Goal: Transaction & Acquisition: Purchase product/service

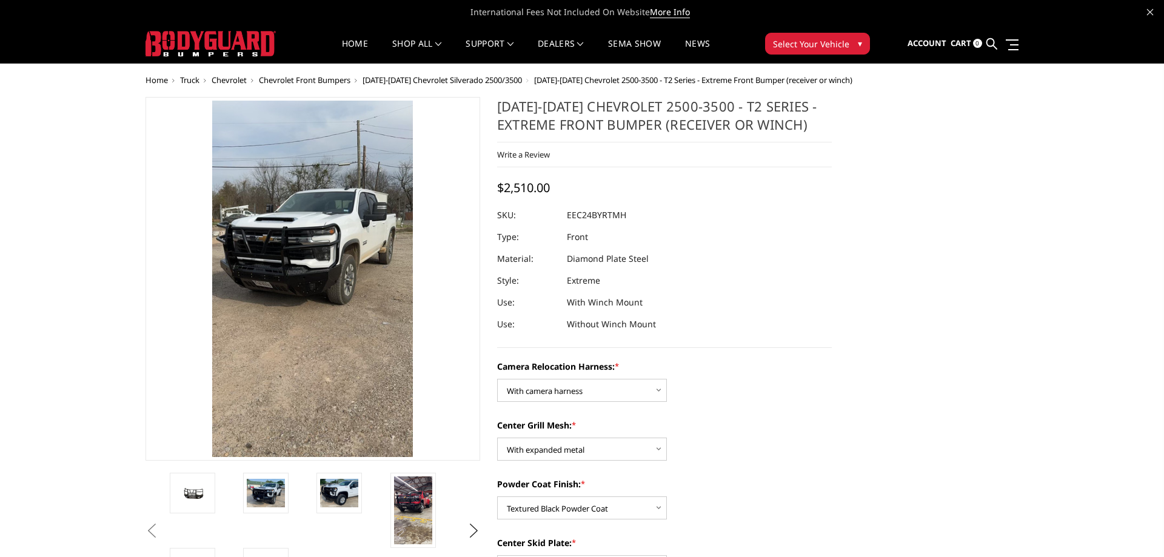
select select "3731"
select select "3729"
select select "3728"
select select "3724"
select select "3722"
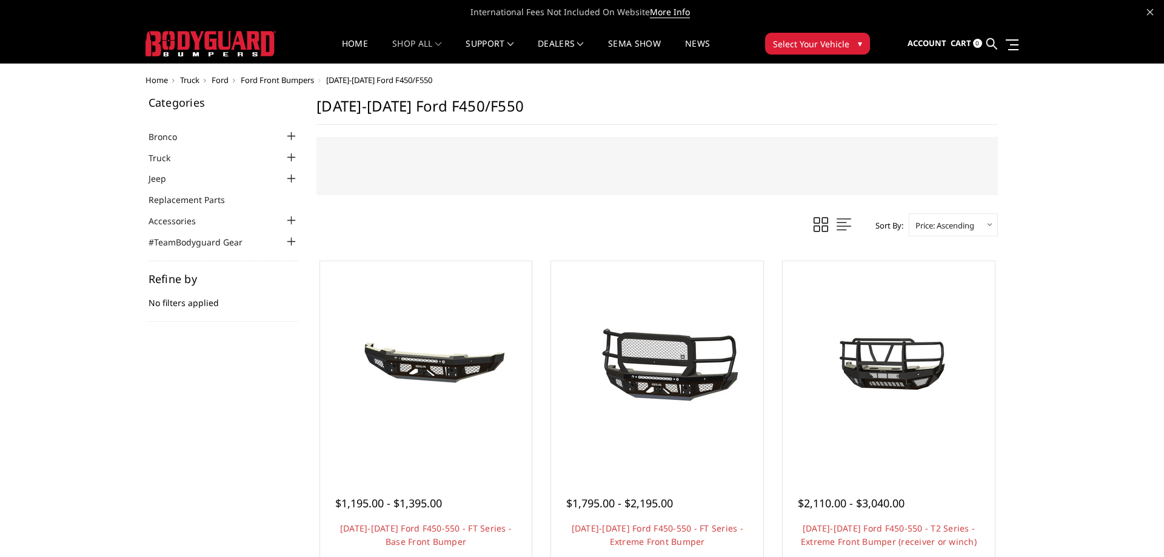
click at [190, 80] on span "Truck" at bounding box center [189, 80] width 19 height 11
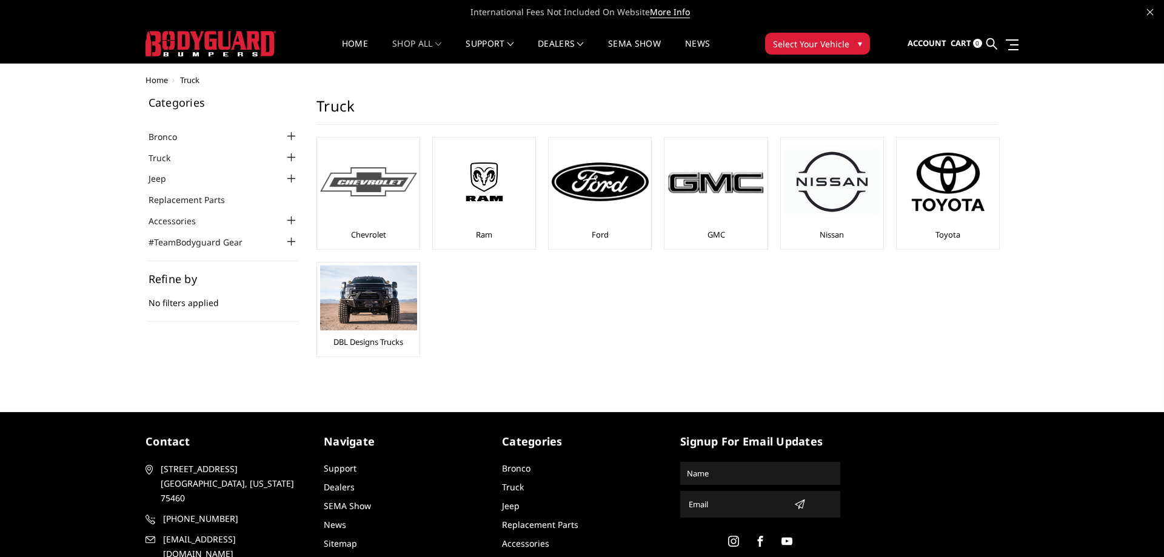
click at [367, 219] on div at bounding box center [368, 182] width 97 height 82
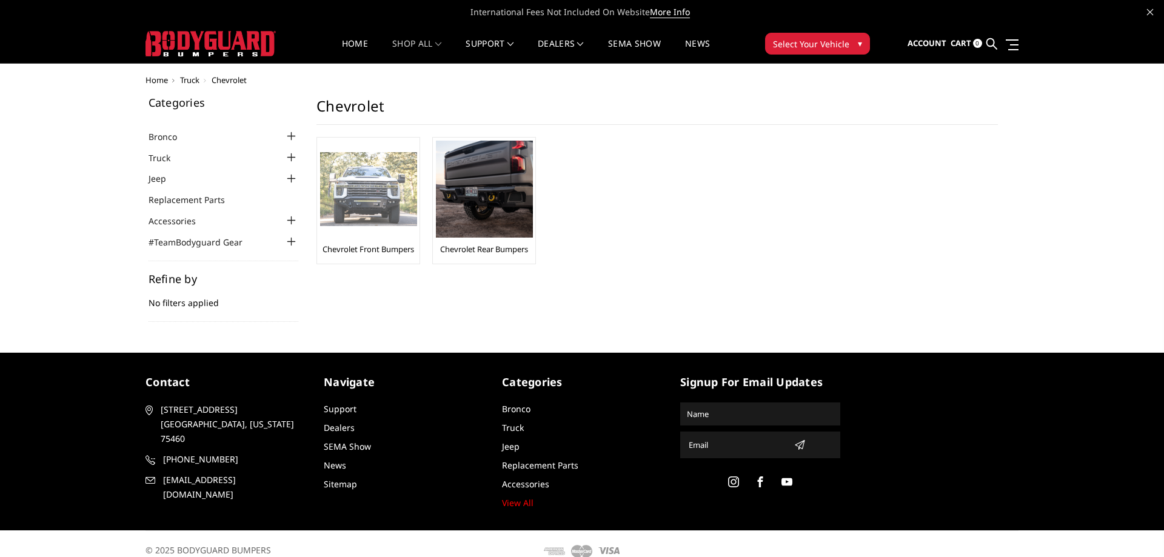
click at [382, 229] on div at bounding box center [368, 189] width 97 height 97
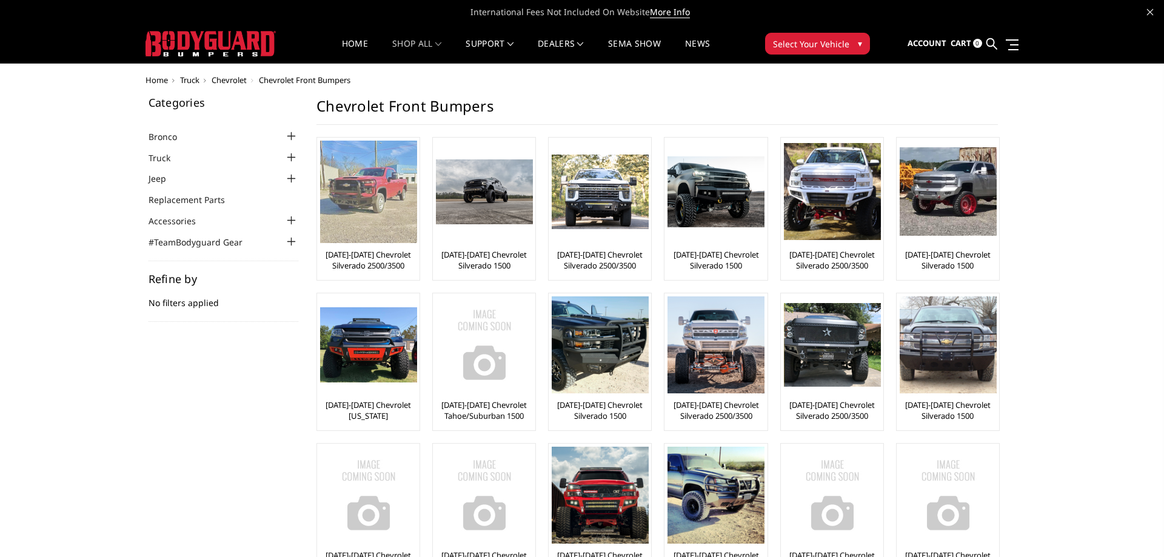
click at [345, 235] on img at bounding box center [368, 192] width 97 height 102
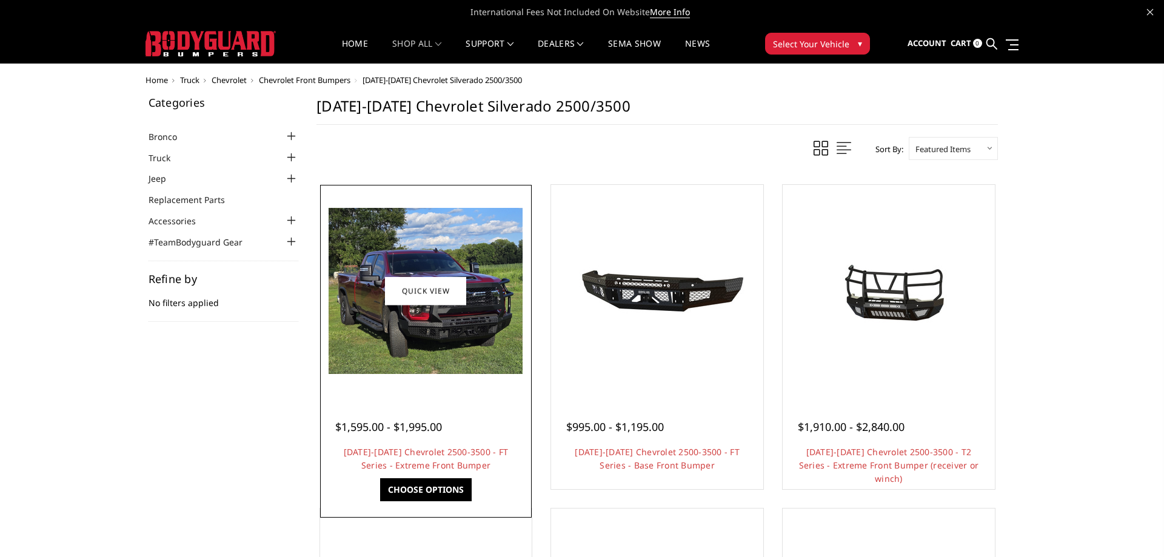
click at [494, 390] on div at bounding box center [426, 291] width 206 height 206
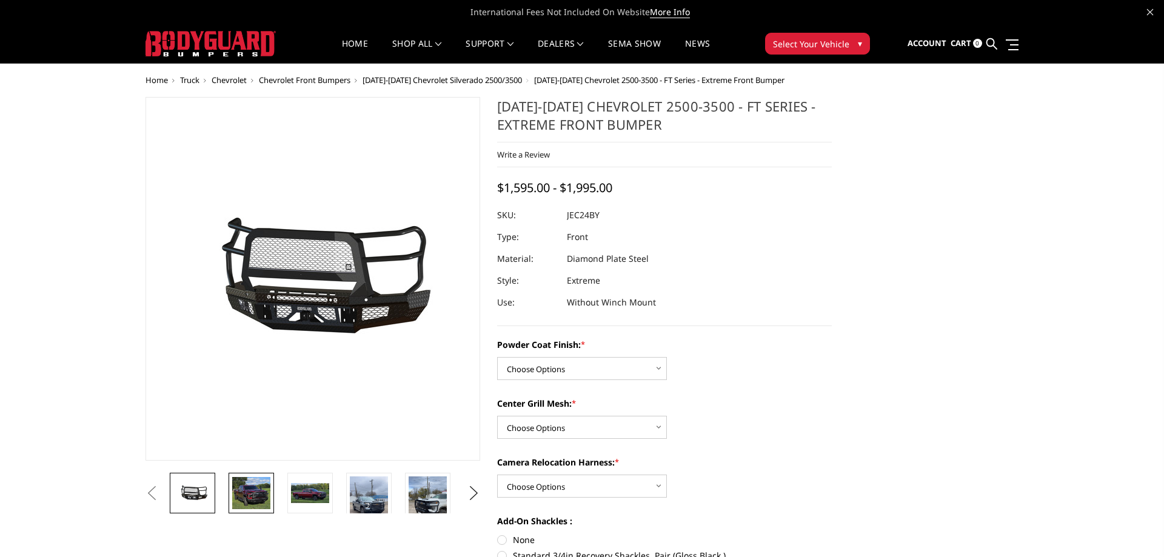
click at [261, 506] on img at bounding box center [251, 493] width 38 height 33
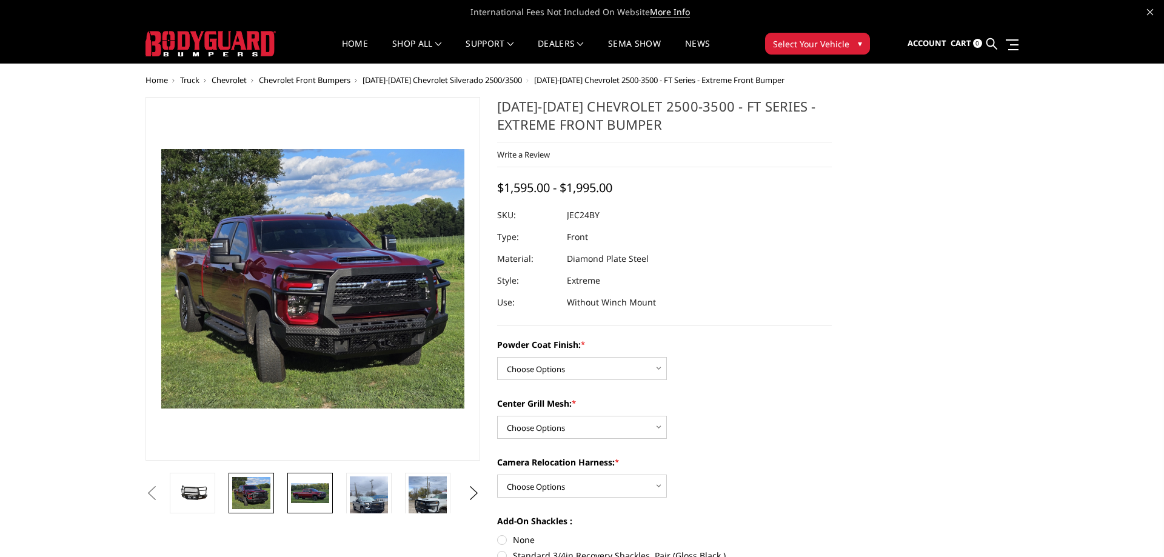
click at [304, 496] on img at bounding box center [310, 493] width 38 height 21
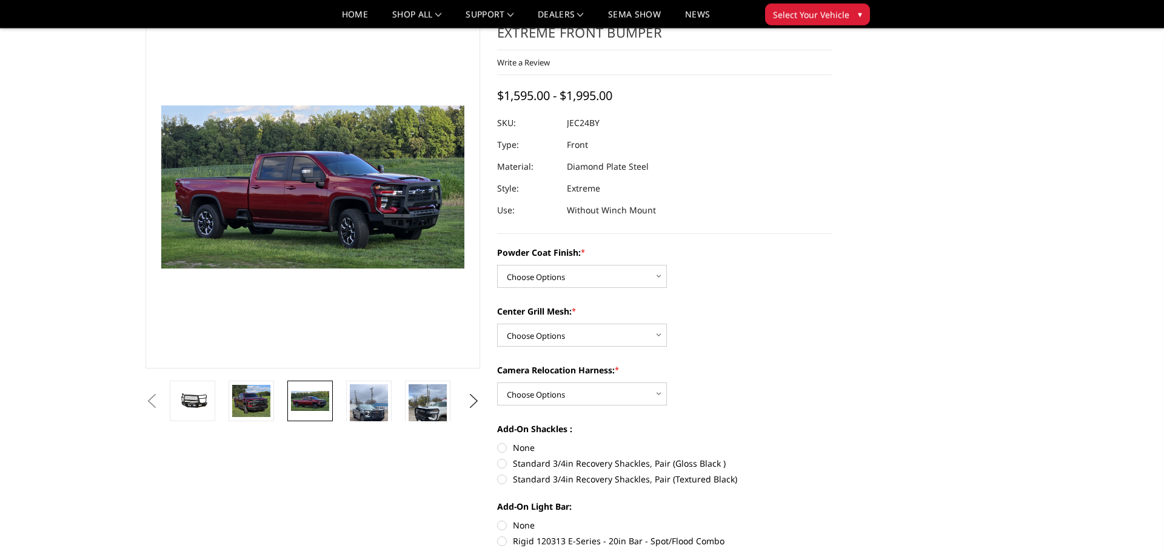
scroll to position [76, 0]
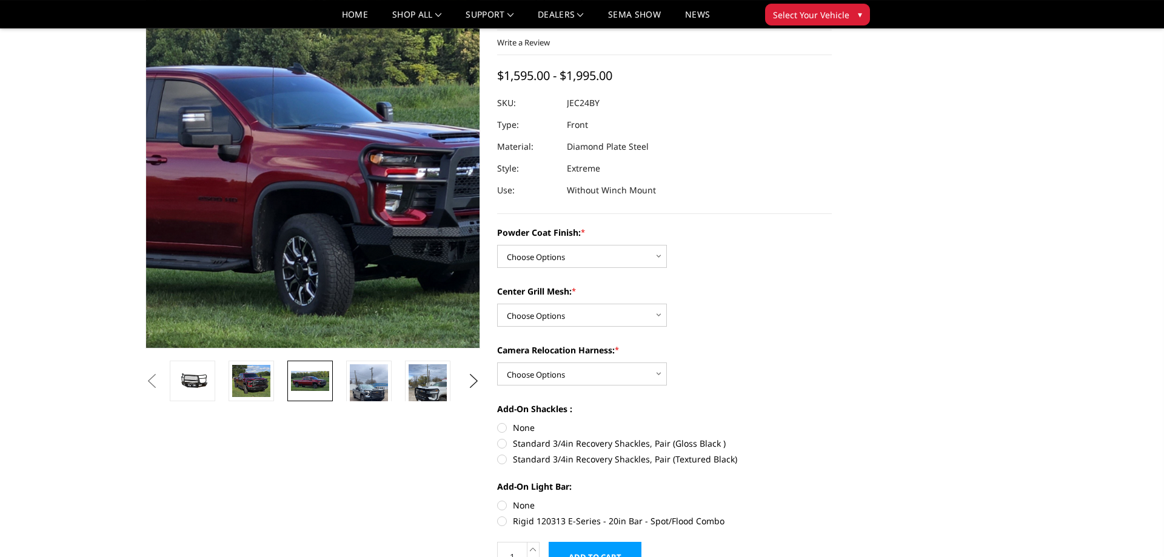
click at [391, 233] on img at bounding box center [210, 157] width 776 height 417
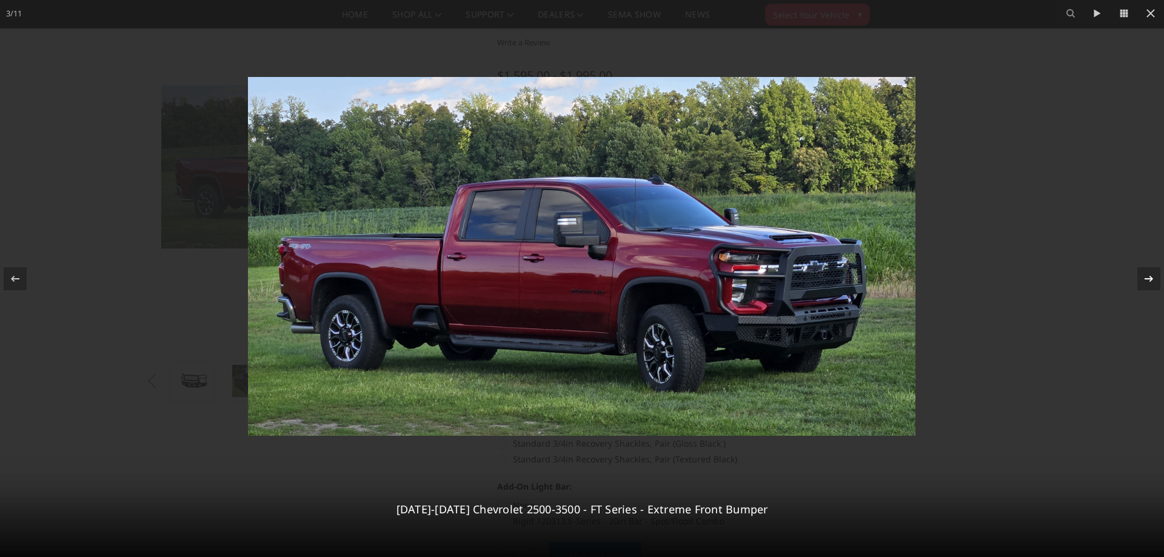
click at [1155, 283] on icon at bounding box center [1148, 279] width 15 height 15
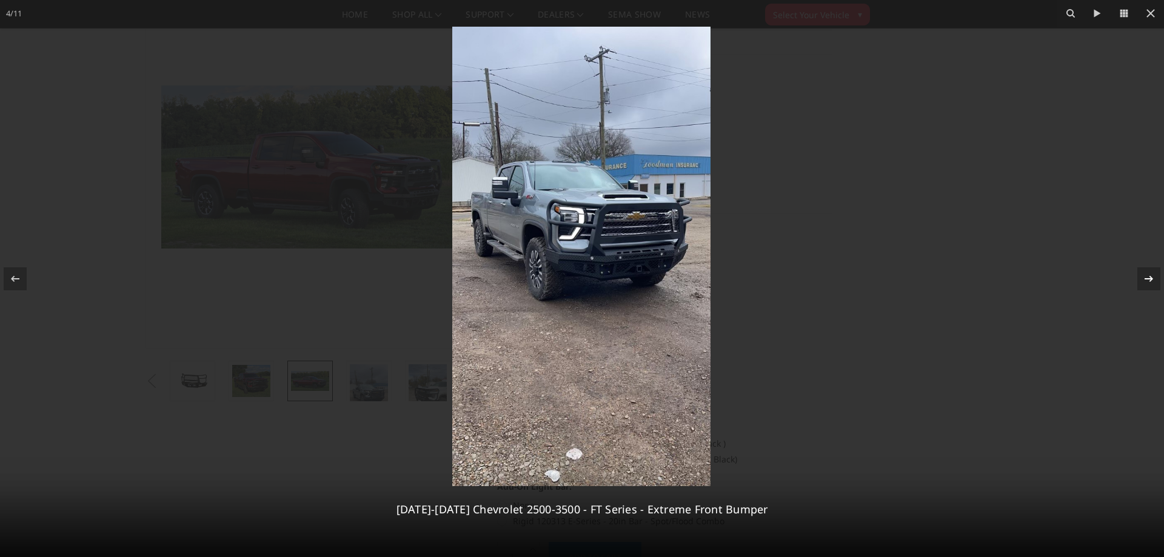
click at [1155, 283] on div "4 / [PHONE_NUMBER][DATE][DATE] Chevrolet 2500-3500 - FT Series - Extreme Front …" at bounding box center [582, 278] width 1164 height 557
click at [1153, 283] on icon at bounding box center [1148, 279] width 15 height 15
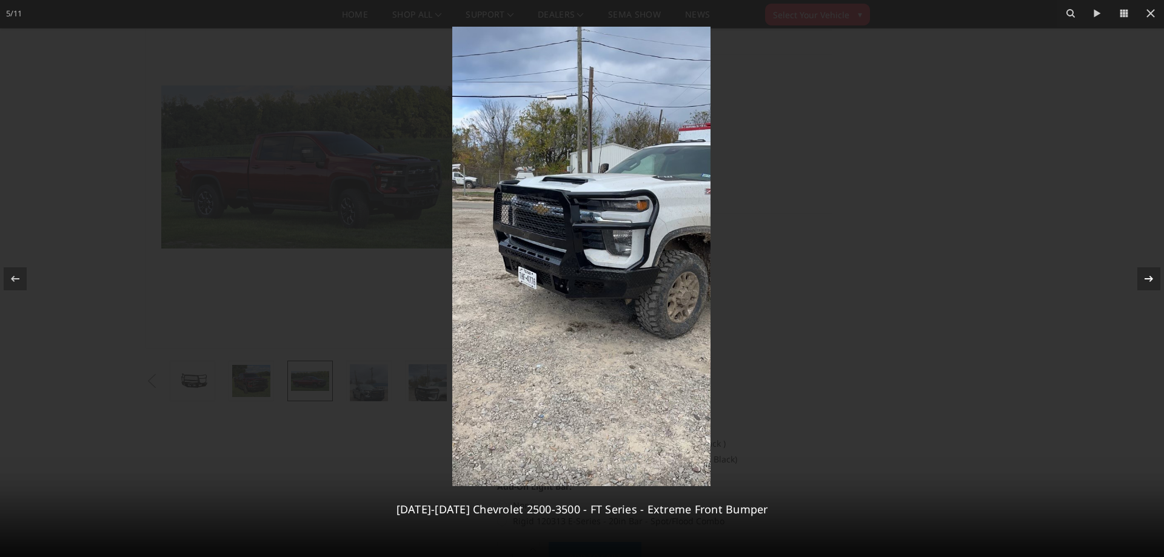
click at [1153, 283] on div "5 / [PHONE_NUMBER][DATE][DATE] Chevrolet 2500-3500 - FT Series - Extreme Front …" at bounding box center [582, 278] width 1164 height 557
click at [1153, 283] on icon at bounding box center [1148, 279] width 15 height 15
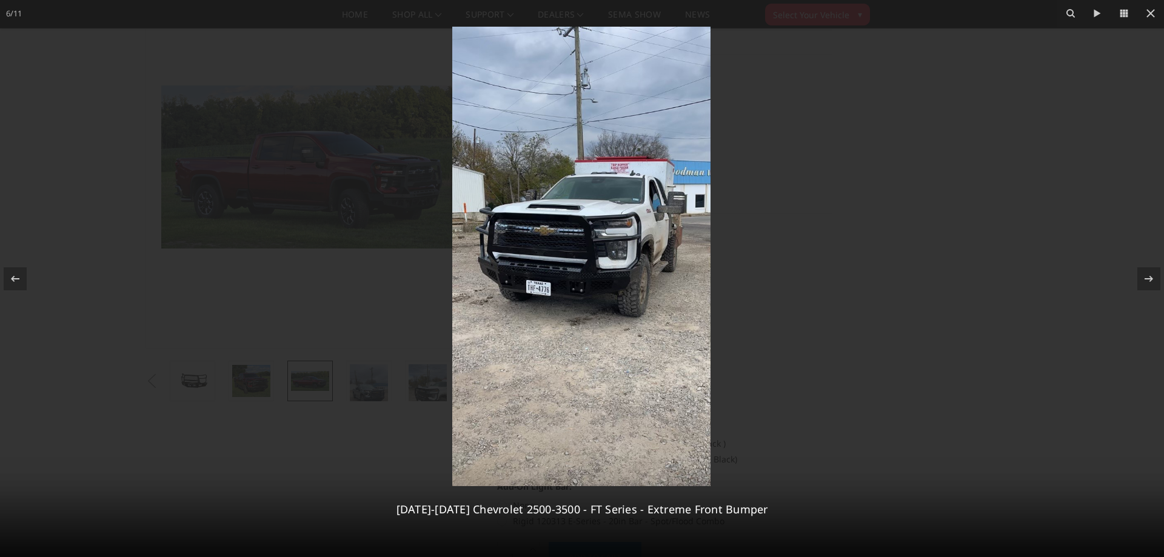
click at [596, 221] on img at bounding box center [581, 256] width 258 height 459
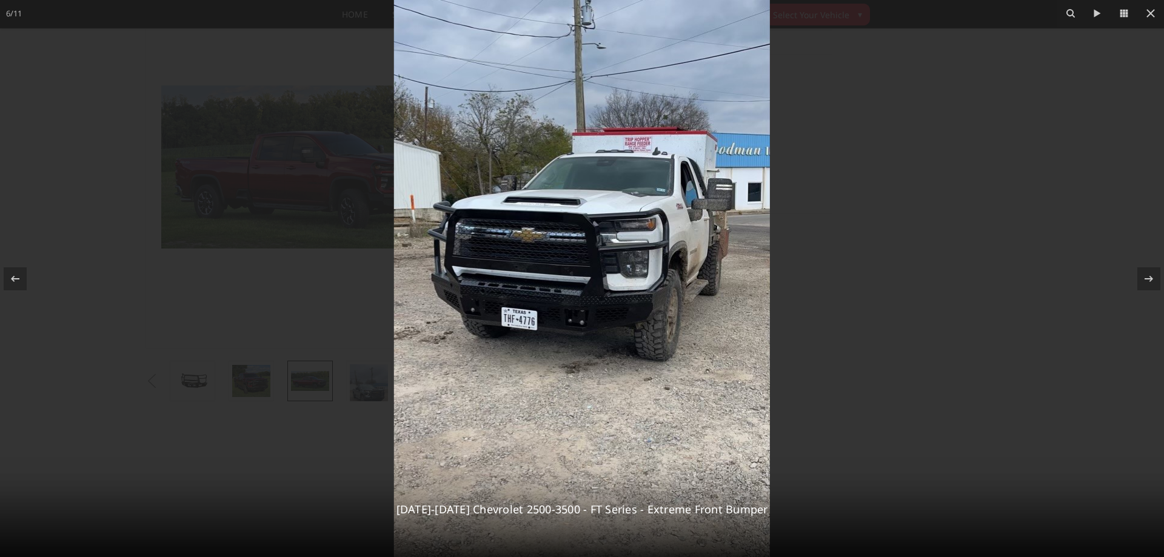
click at [596, 221] on img at bounding box center [582, 272] width 376 height 669
click at [585, 237] on img at bounding box center [582, 272] width 376 height 669
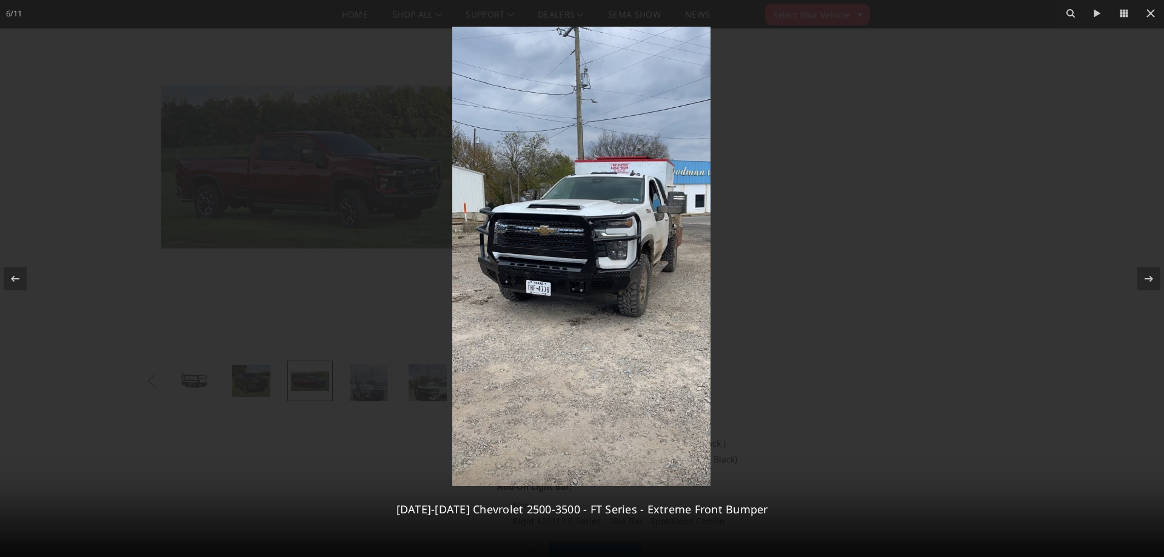
click at [585, 237] on img at bounding box center [581, 256] width 258 height 459
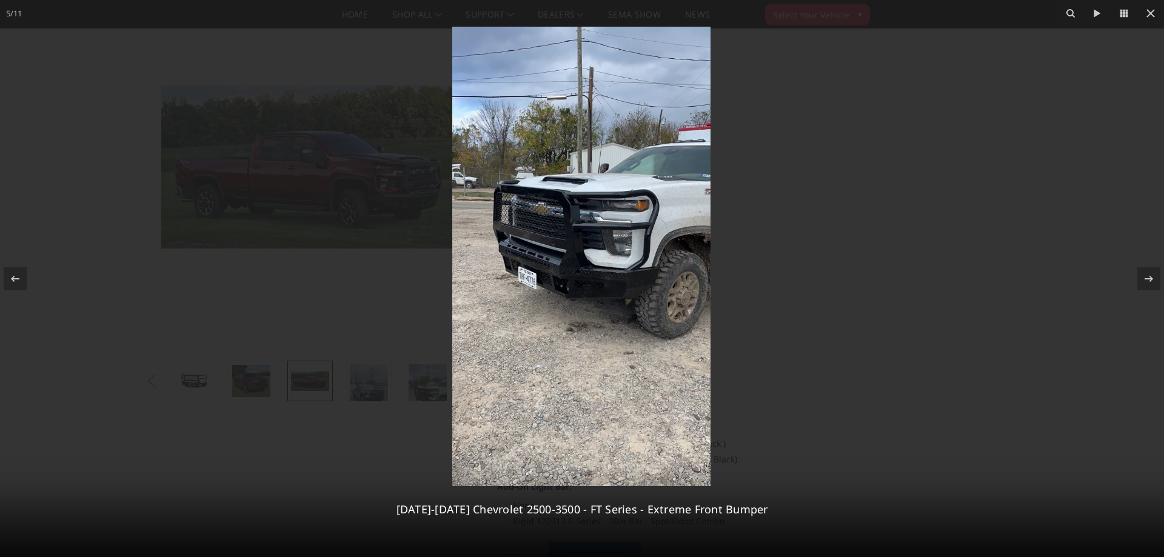
click at [585, 237] on img at bounding box center [582, 265] width 376 height 669
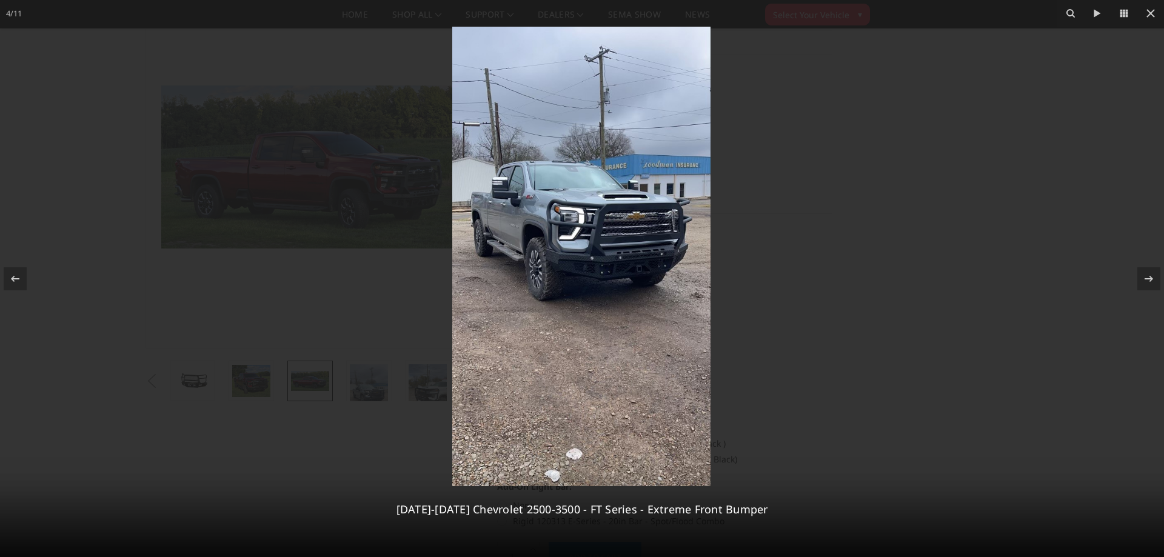
click at [584, 238] on img at bounding box center [581, 256] width 258 height 459
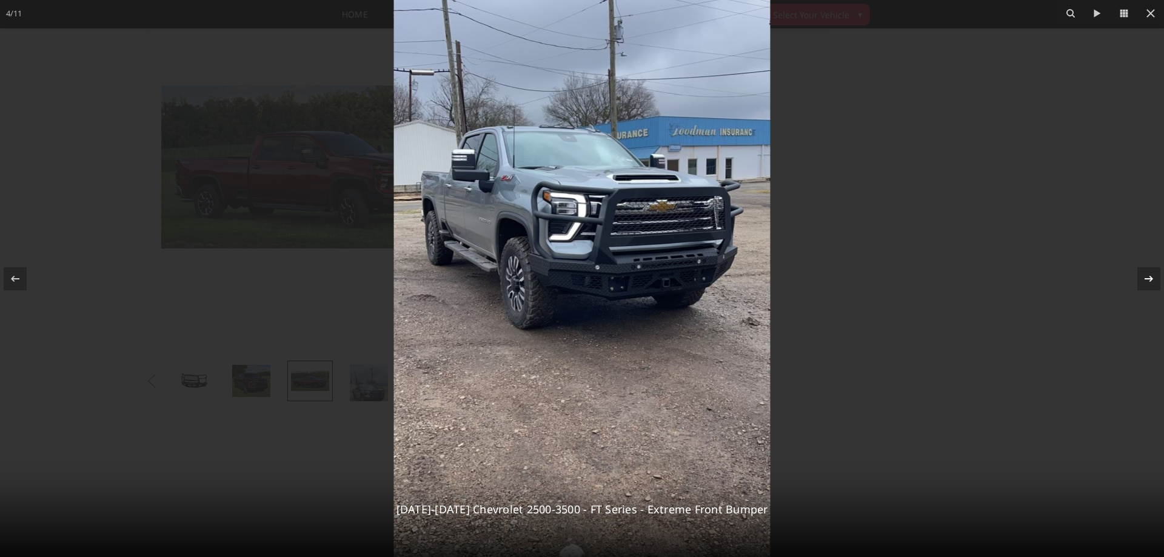
click at [1146, 282] on icon at bounding box center [1148, 279] width 15 height 15
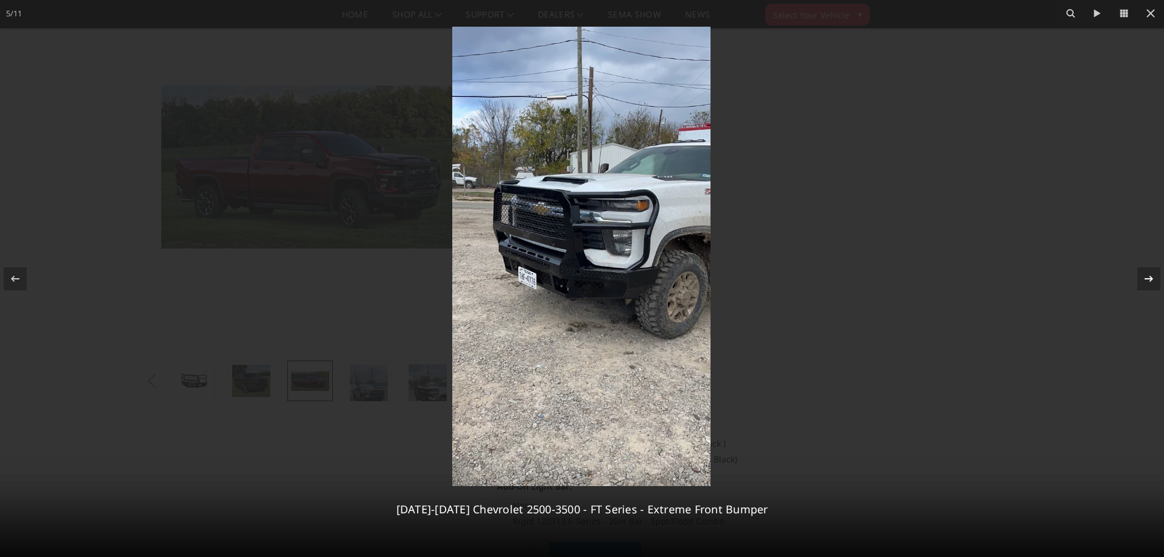
click at [1146, 282] on icon at bounding box center [1148, 279] width 15 height 15
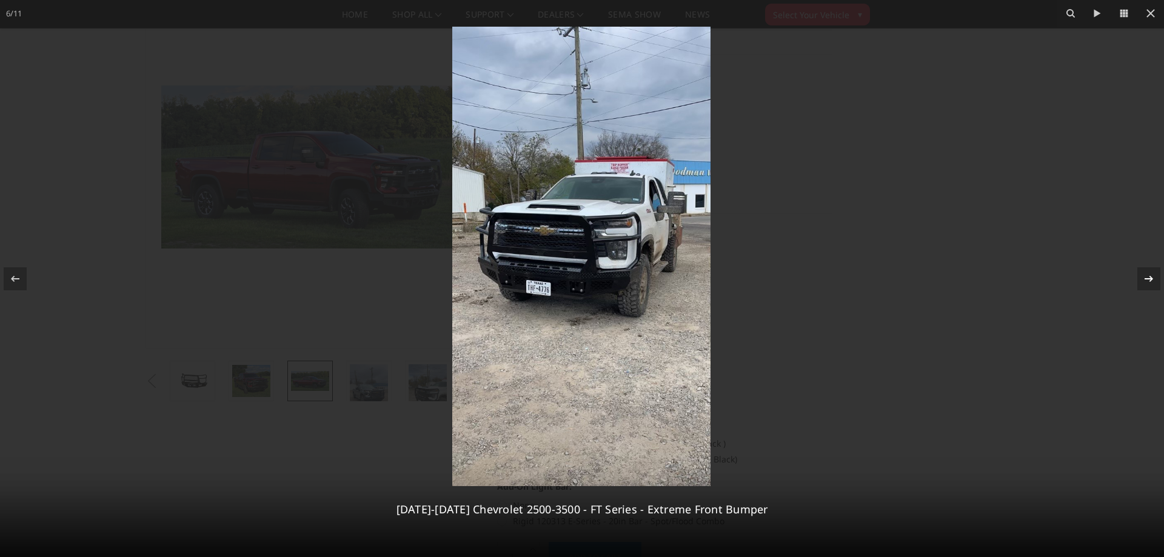
click at [1146, 282] on icon at bounding box center [1148, 279] width 15 height 15
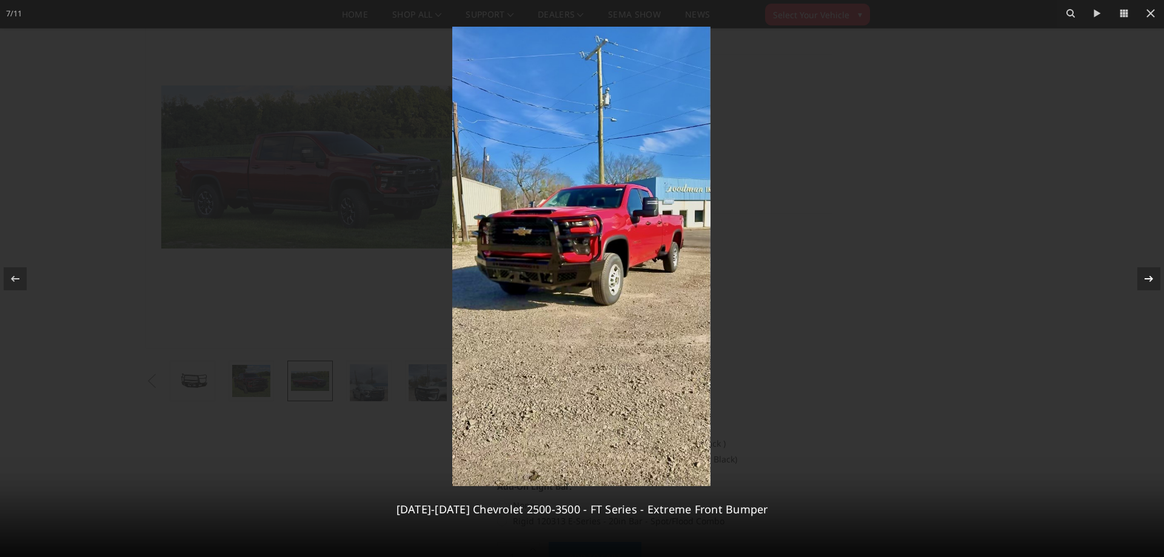
click at [1146, 282] on icon at bounding box center [1148, 279] width 15 height 15
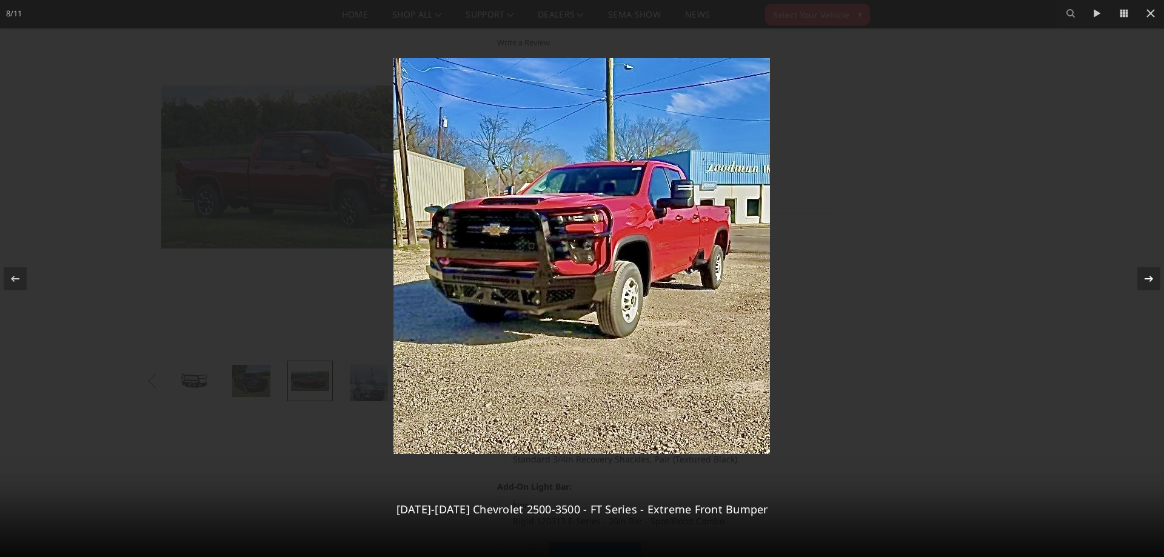
click at [1146, 282] on icon at bounding box center [1148, 279] width 15 height 15
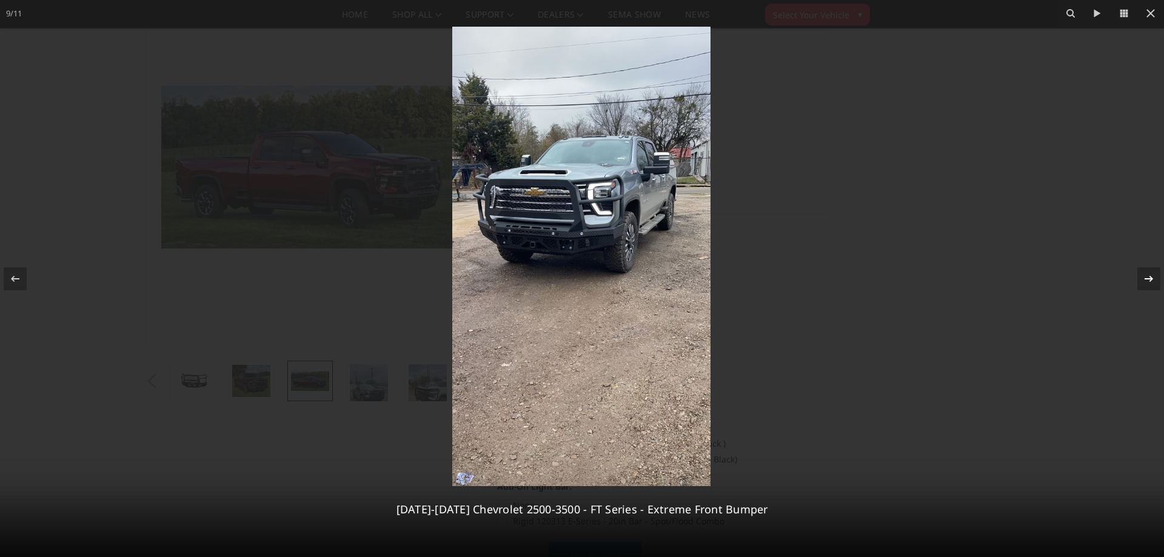
click at [1146, 282] on icon at bounding box center [1148, 279] width 15 height 15
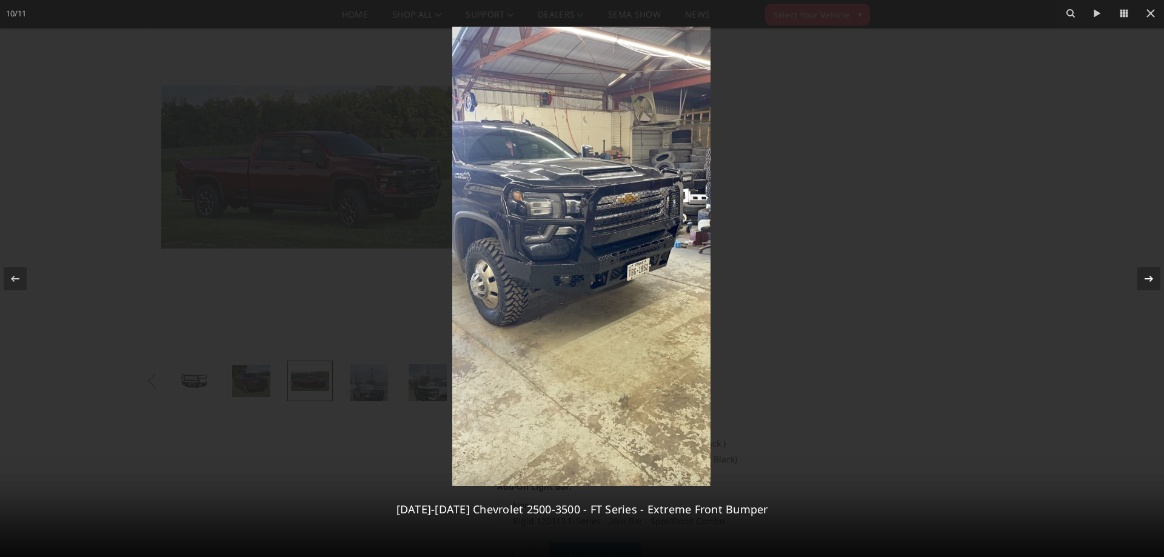
click at [1146, 282] on icon at bounding box center [1148, 279] width 15 height 15
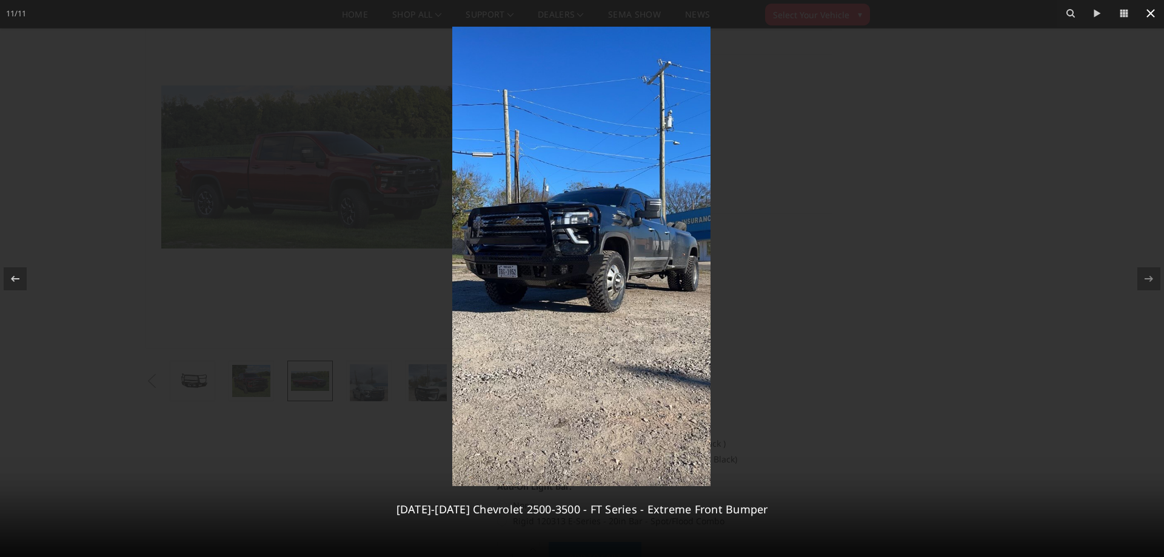
click at [1152, 14] on icon at bounding box center [1150, 13] width 8 height 8
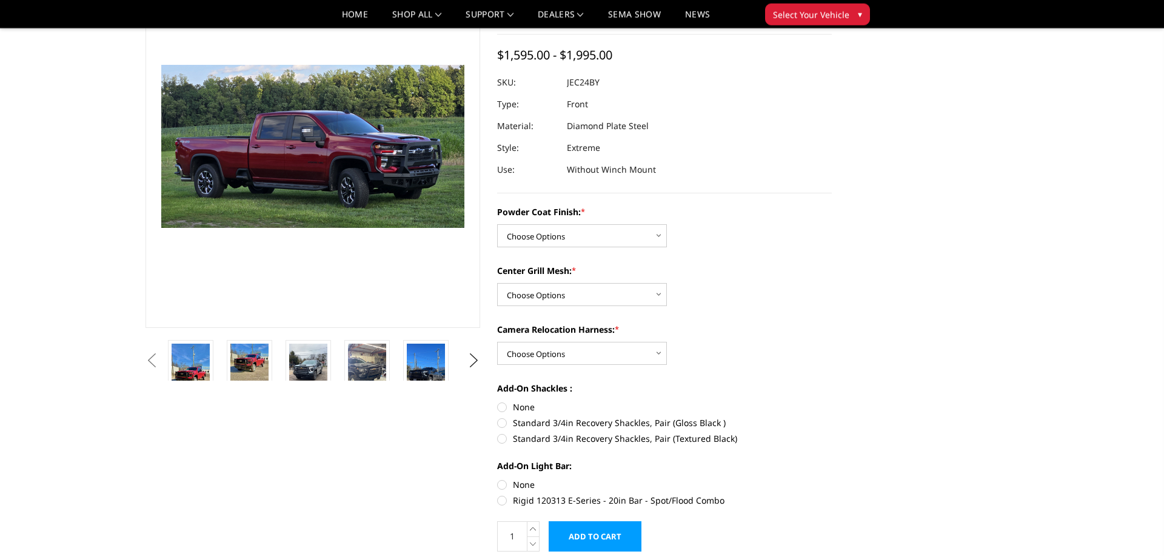
scroll to position [108, 0]
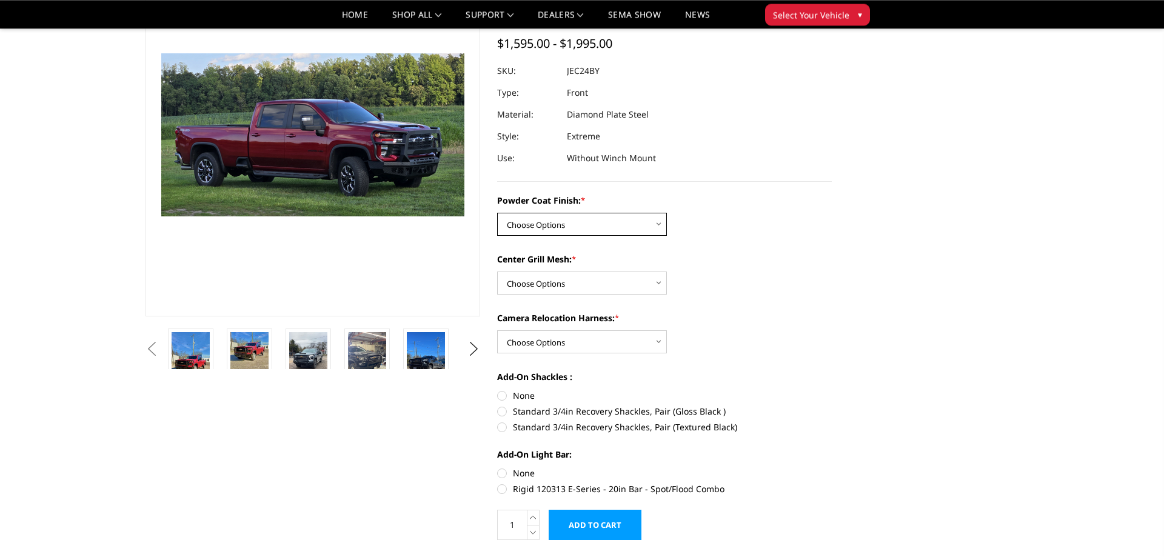
click at [621, 230] on select "Choose Options Bare Metal Gloss Black Powder Coat Textured Black Powder Coat" at bounding box center [582, 224] width 170 height 23
select select "3279"
click option "Textured Black Powder Coat" at bounding box center [0, 0] width 0 height 0
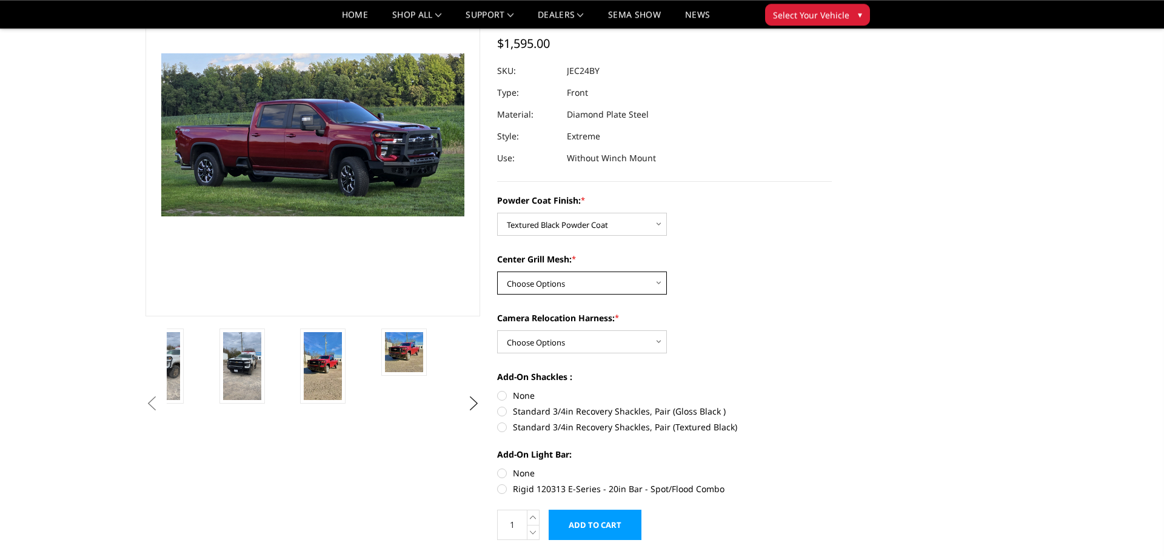
select select "3280"
click option "WITH Expanded Metal in Center Grill" at bounding box center [0, 0] width 0 height 0
select select "3282"
click option "WITH Camera Relocation Harness" at bounding box center [0, 0] width 0 height 0
click at [506, 395] on label "None" at bounding box center [664, 395] width 335 height 13
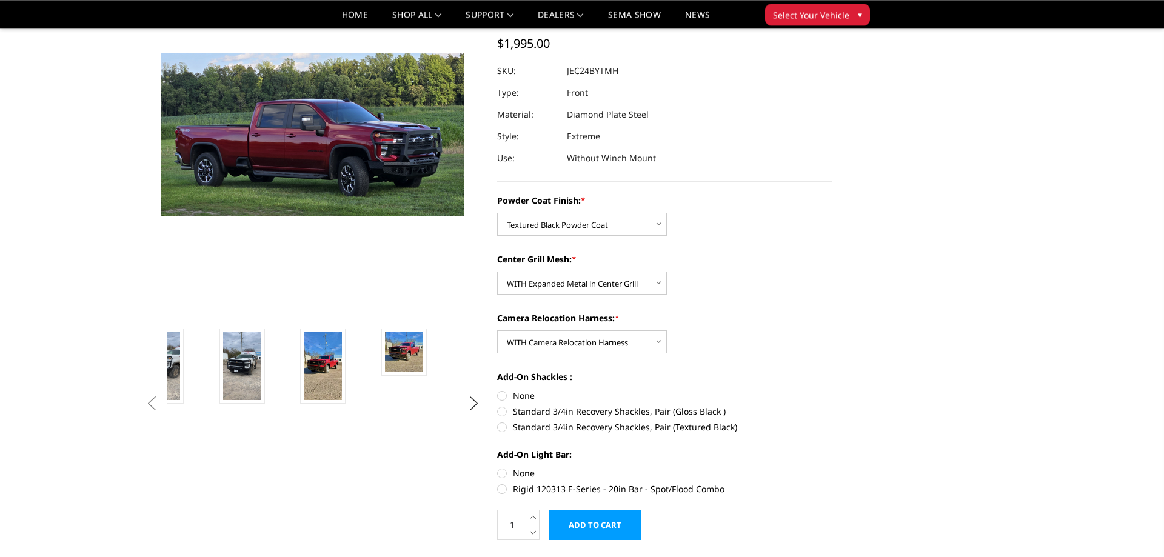
click at [498, 390] on input "None" at bounding box center [497, 389] width 1 height 1
radio input "true"
click at [501, 470] on label "None" at bounding box center [664, 473] width 335 height 13
click at [498, 467] on input "None" at bounding box center [497, 467] width 1 height 1
radio input "true"
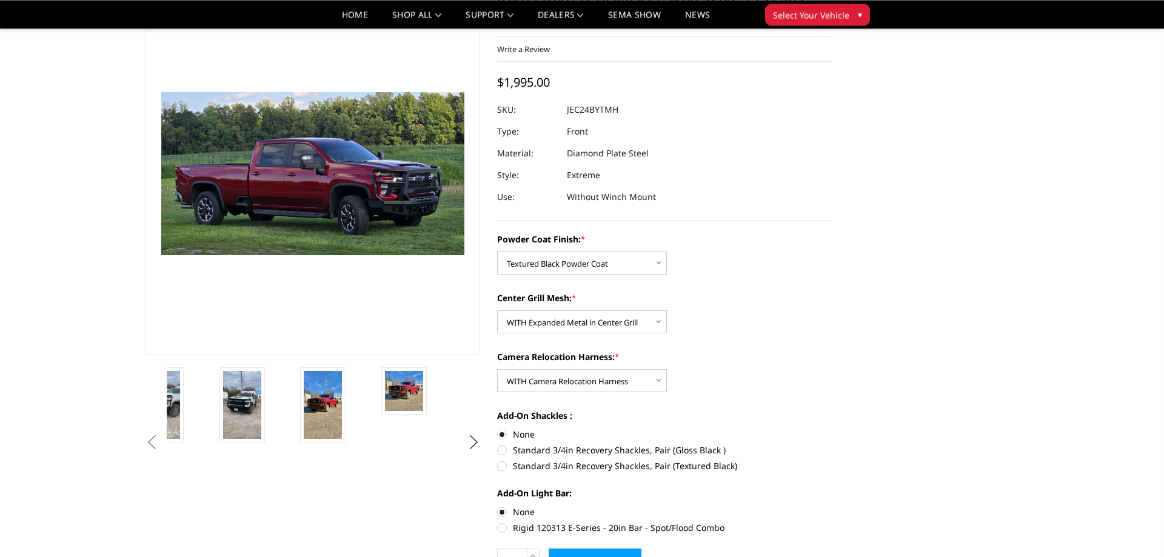
scroll to position [78, 0]
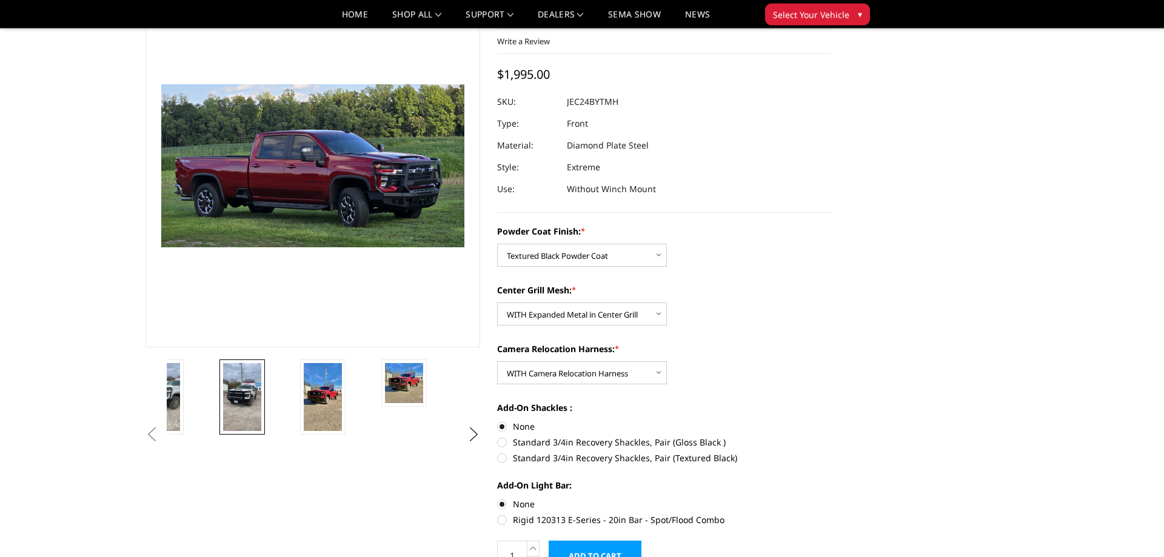
click at [235, 389] on img at bounding box center [242, 397] width 38 height 68
click at [304, 215] on img at bounding box center [312, 165] width 303 height 163
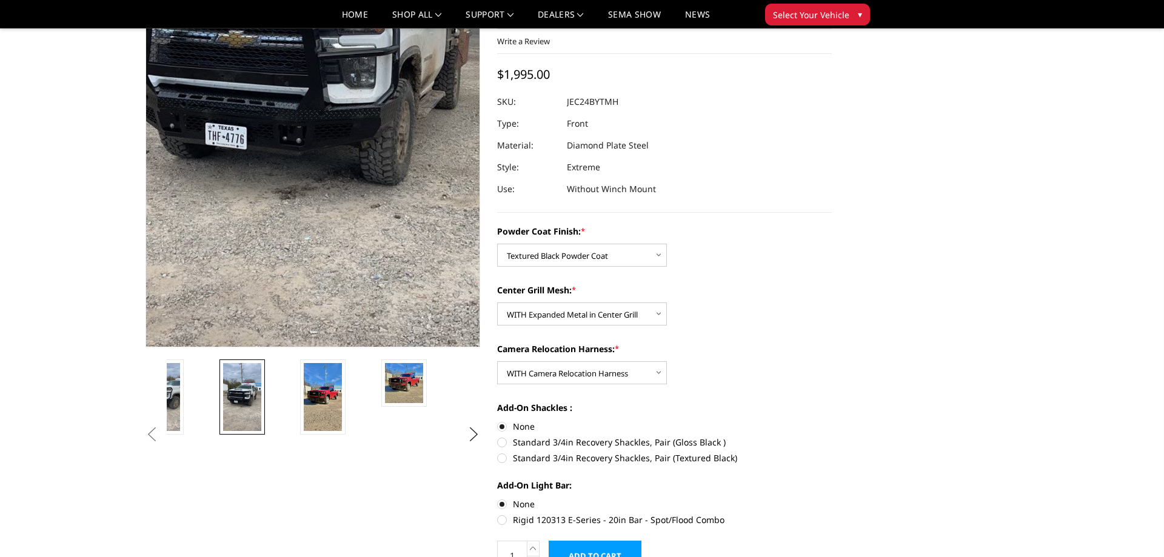
click at [363, 239] on img at bounding box center [298, 83] width 436 height 776
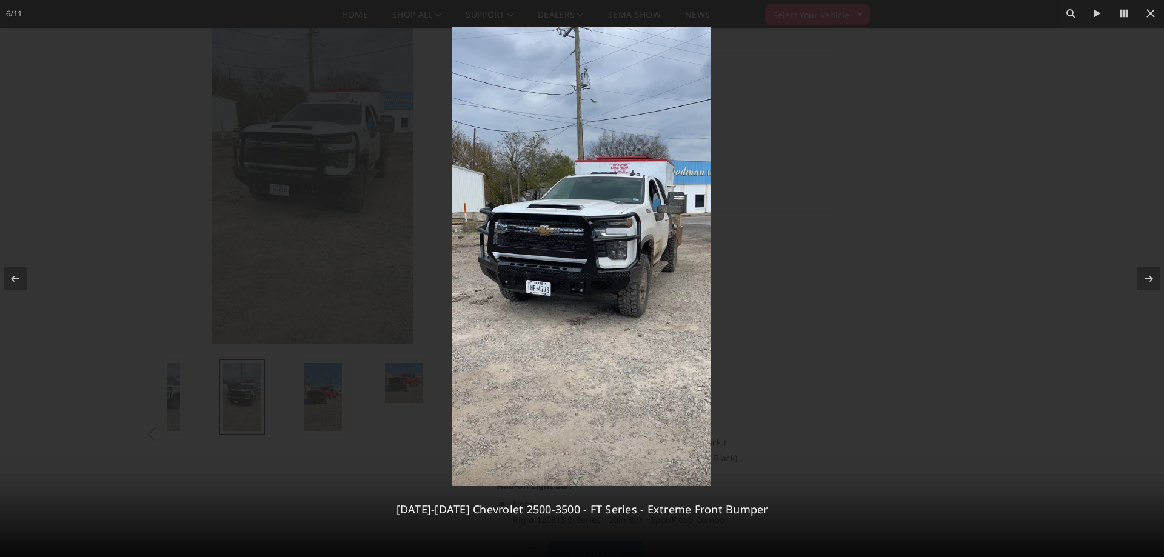
click at [533, 251] on img at bounding box center [581, 256] width 258 height 459
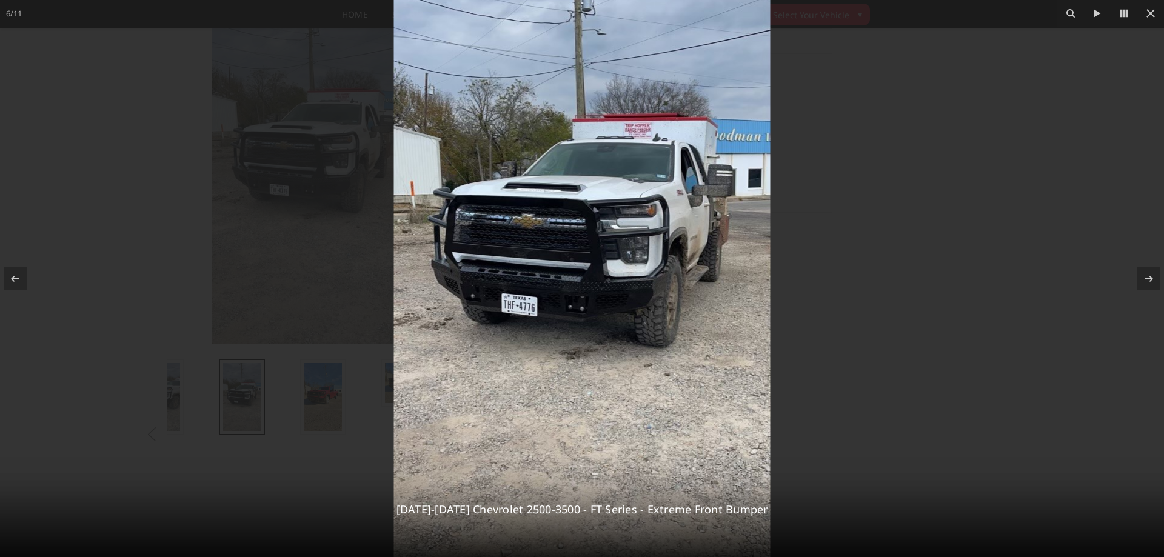
click at [331, 215] on div at bounding box center [582, 278] width 1164 height 557
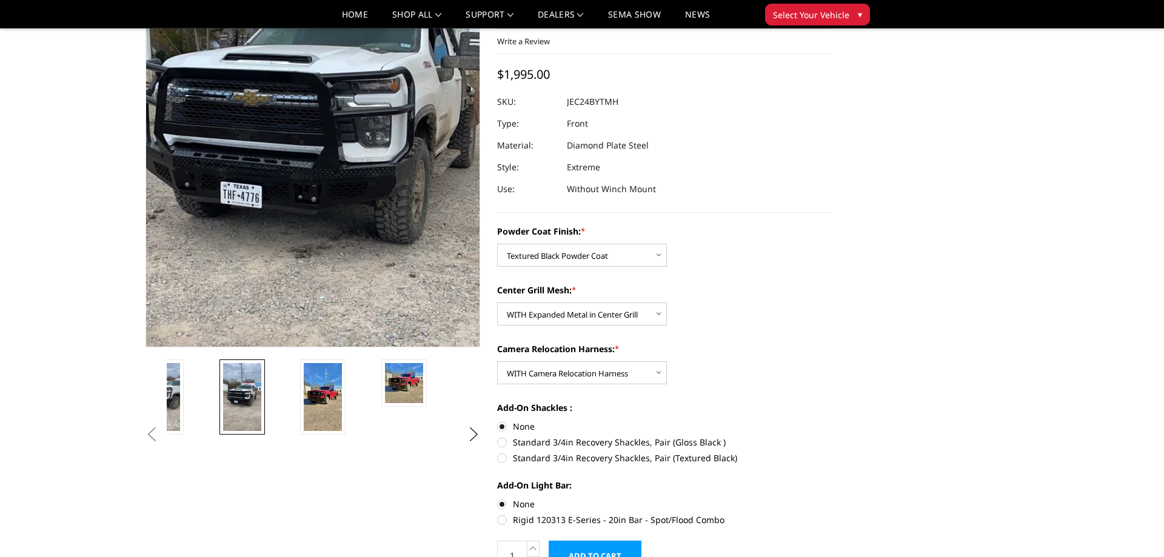
click at [313, 187] on img at bounding box center [313, 141] width 436 height 776
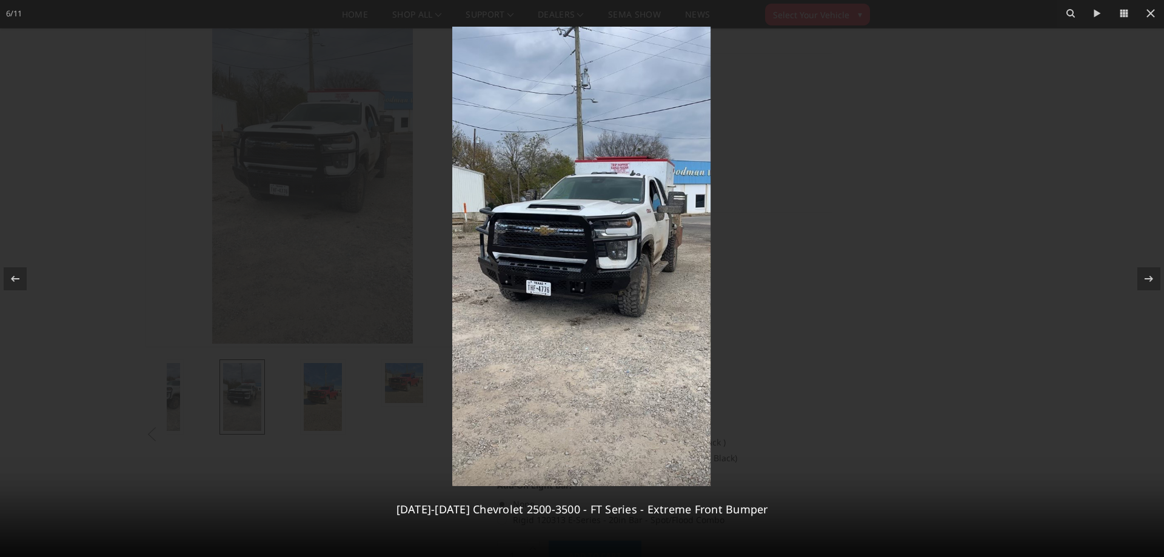
click at [313, 187] on div at bounding box center [582, 278] width 1164 height 557
click at [538, 227] on img at bounding box center [581, 256] width 258 height 459
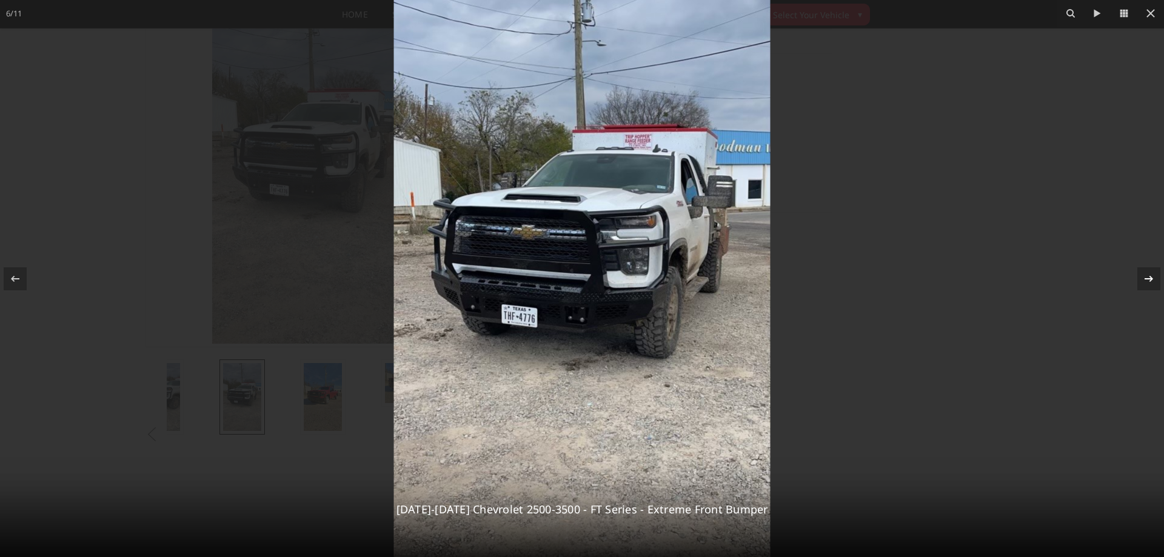
click at [1152, 273] on icon at bounding box center [1148, 279] width 15 height 15
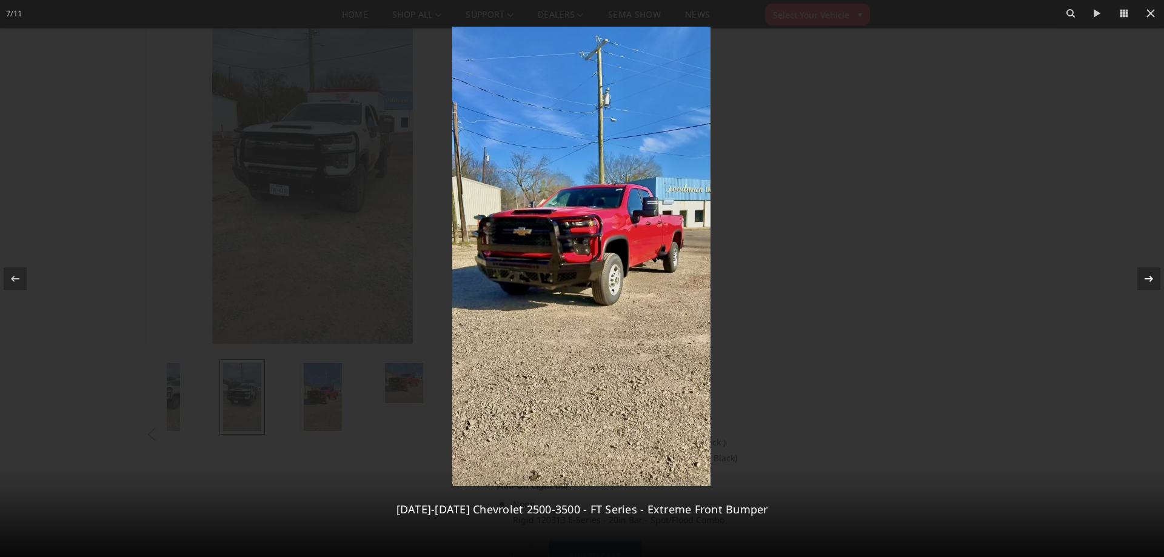
click at [1152, 273] on icon at bounding box center [1148, 279] width 15 height 15
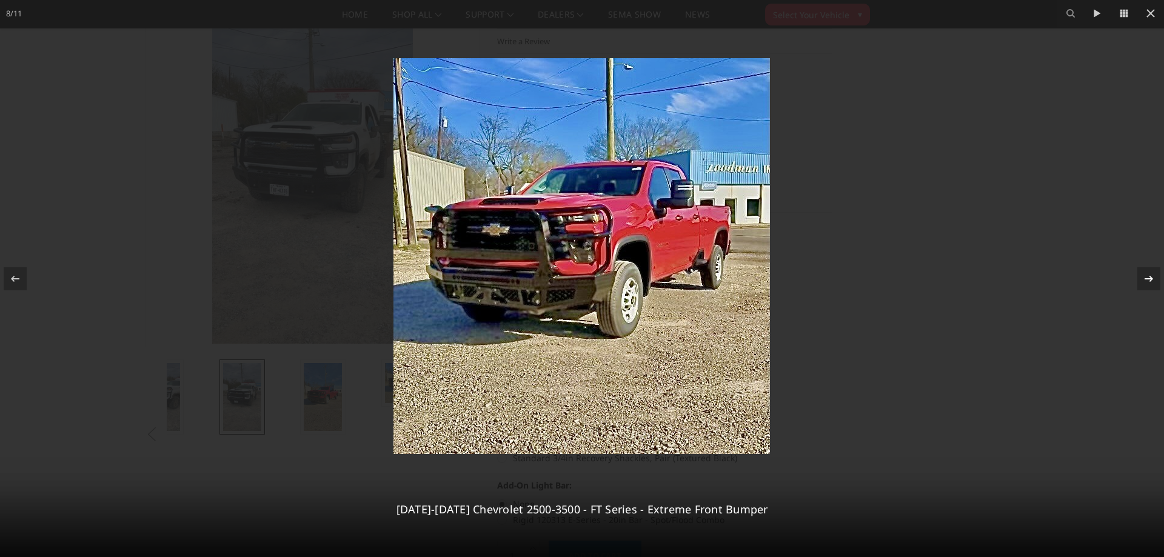
click at [1152, 273] on icon at bounding box center [1148, 279] width 15 height 15
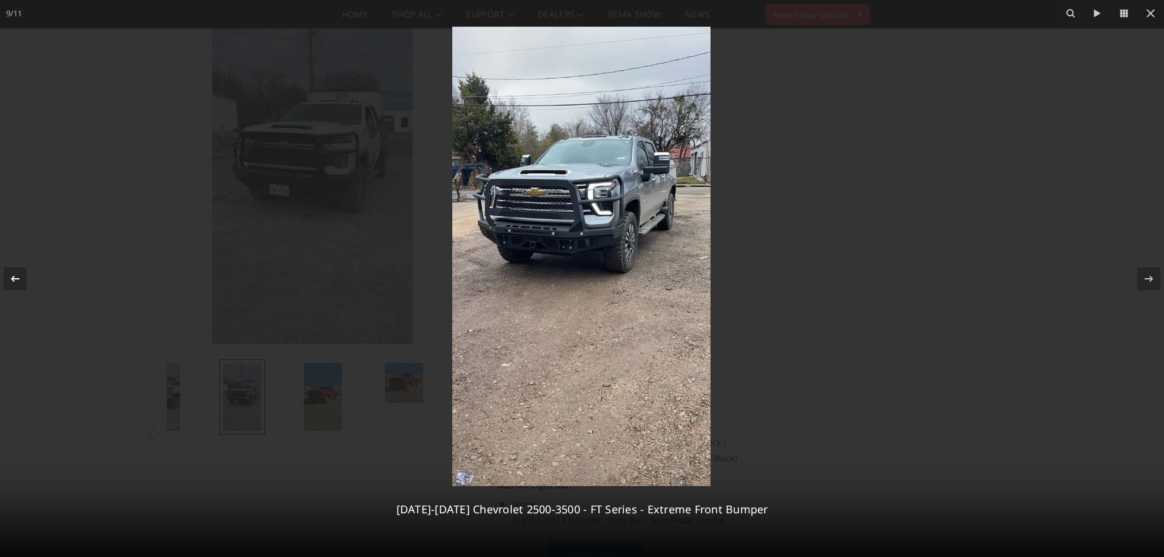
click at [13, 279] on icon at bounding box center [15, 278] width 8 height 6
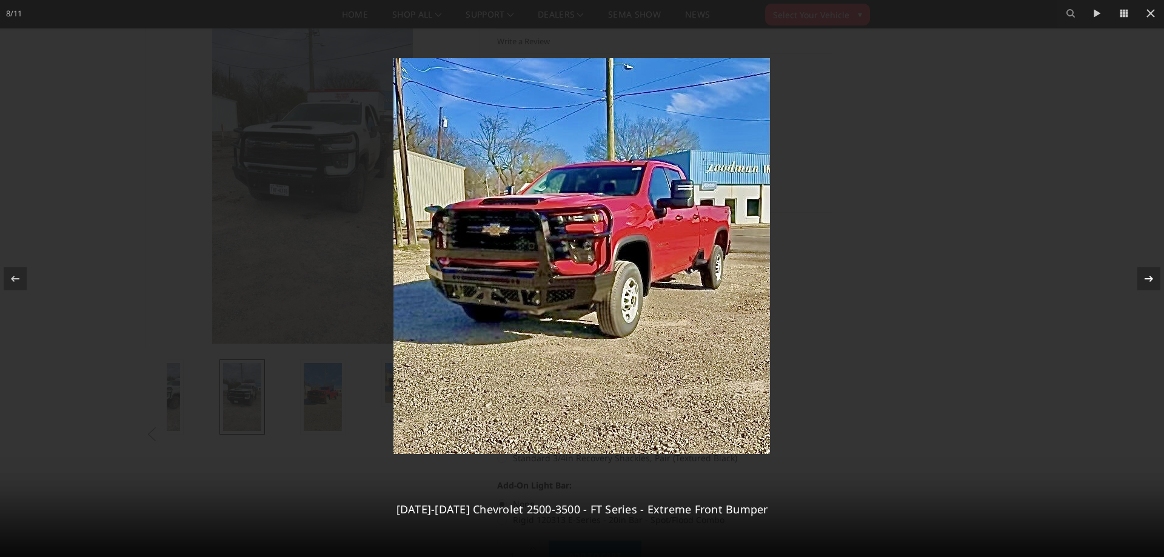
click at [1147, 274] on icon at bounding box center [1148, 279] width 15 height 15
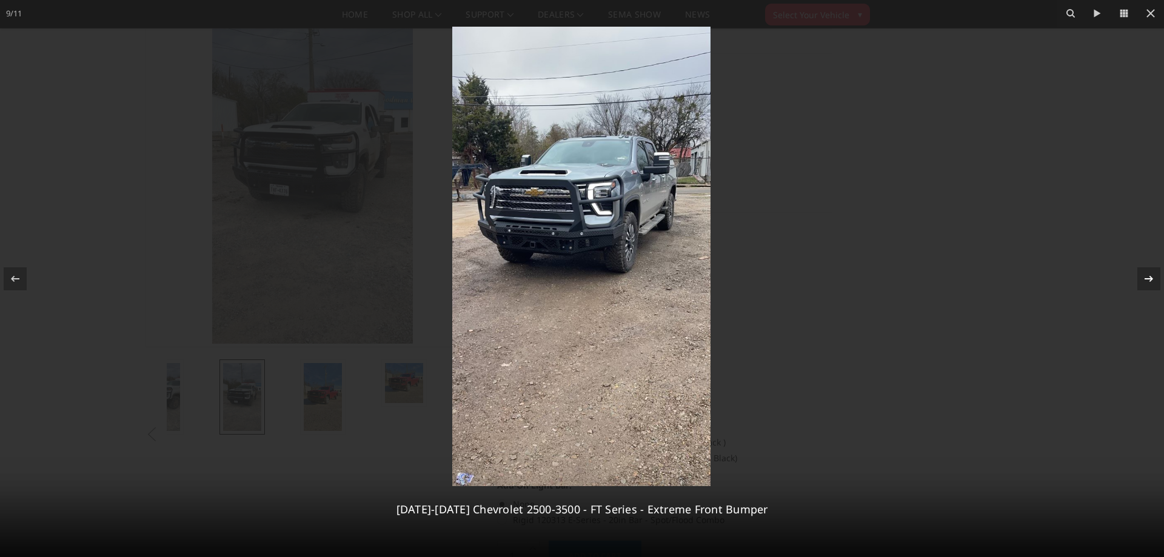
click at [1147, 274] on icon at bounding box center [1148, 279] width 15 height 15
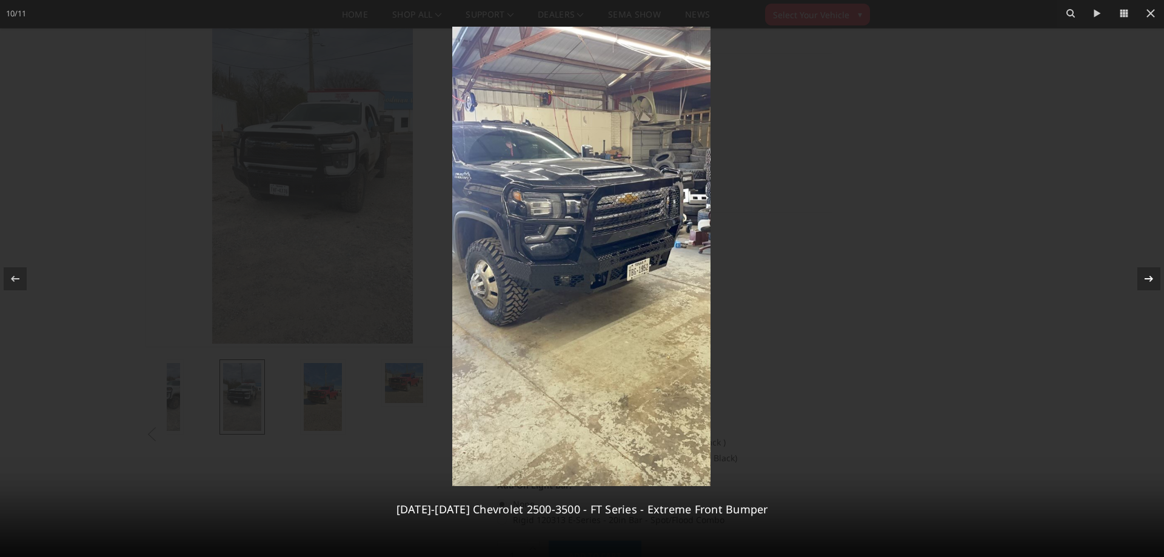
click at [1147, 274] on div "10 / [PHONE_NUMBER][DATE][DATE] Chevrolet 2500-3500 - FT Series - Extreme Front…" at bounding box center [582, 278] width 1164 height 557
click at [1147, 275] on icon at bounding box center [1148, 279] width 15 height 15
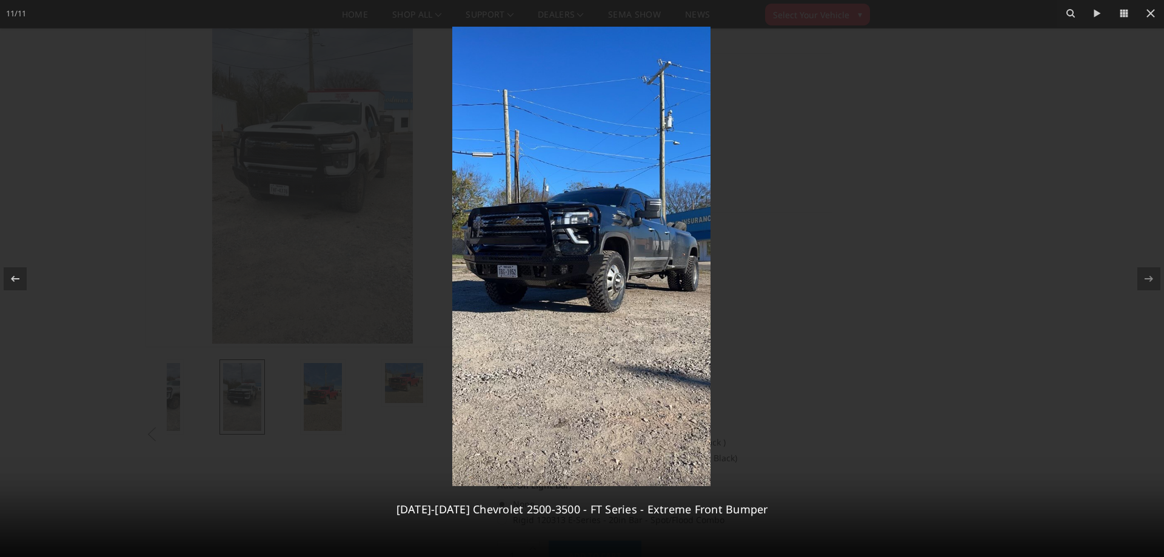
click at [943, 120] on div at bounding box center [582, 278] width 1164 height 557
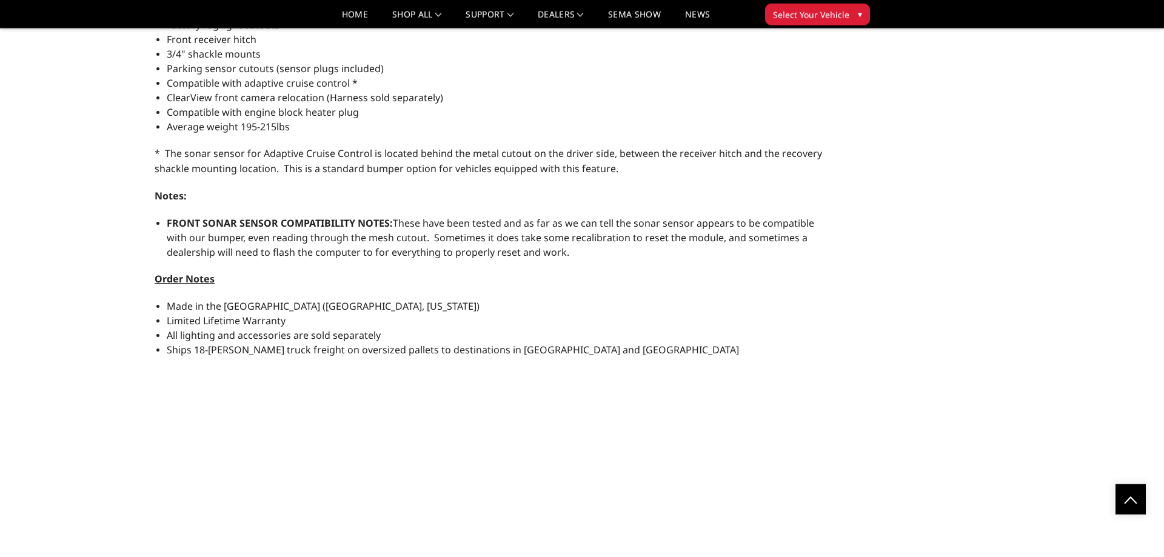
scroll to position [1216, 0]
